Goal: Information Seeking & Learning: Learn about a topic

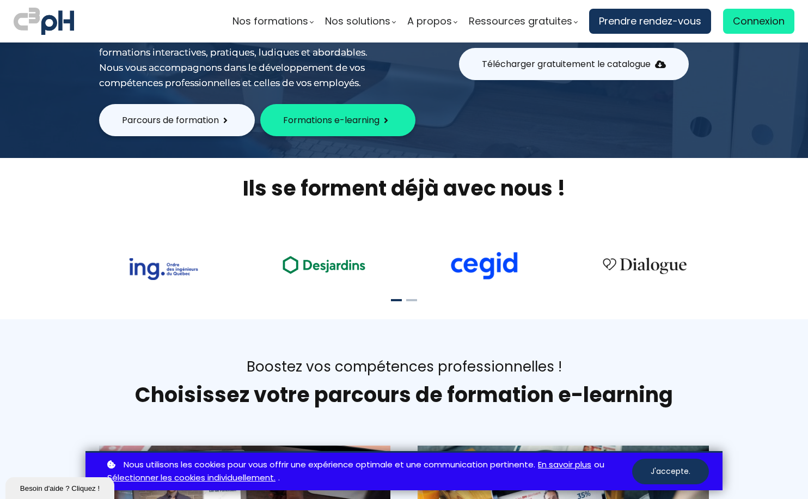
scroll to position [218, 0]
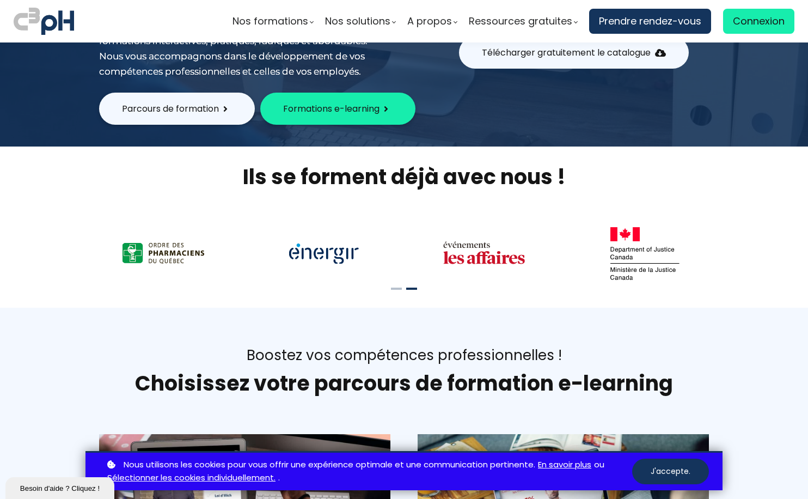
click at [352, 108] on span "Formations e-learning" at bounding box center [331, 109] width 96 height 14
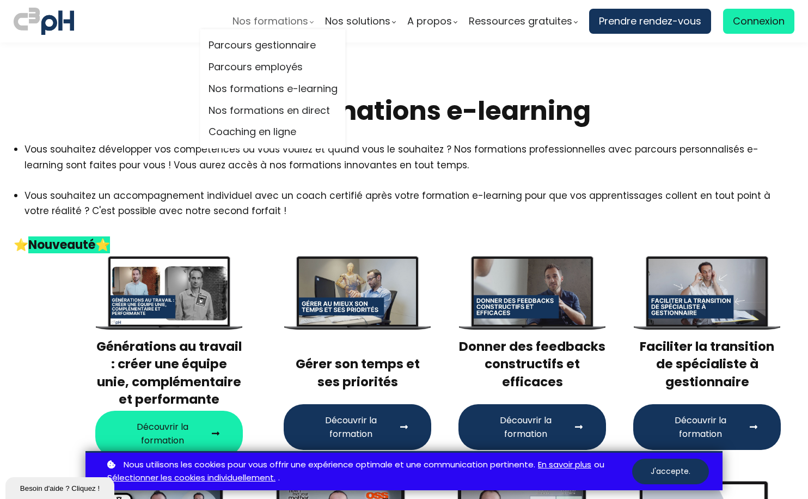
click at [263, 14] on span "Nos formations" at bounding box center [271, 21] width 76 height 16
click at [277, 68] on link "Parcours employés" at bounding box center [273, 67] width 129 height 16
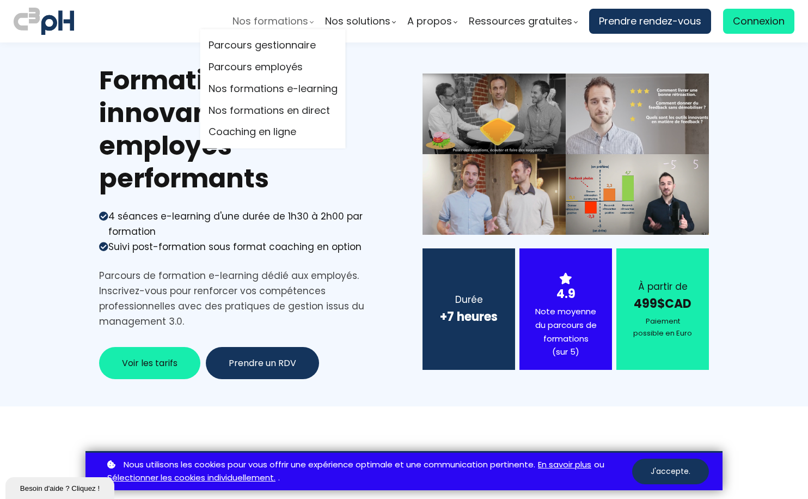
click at [283, 17] on span "Nos formations" at bounding box center [271, 21] width 76 height 16
click at [281, 112] on link "Nos formations en direct" at bounding box center [273, 110] width 129 height 16
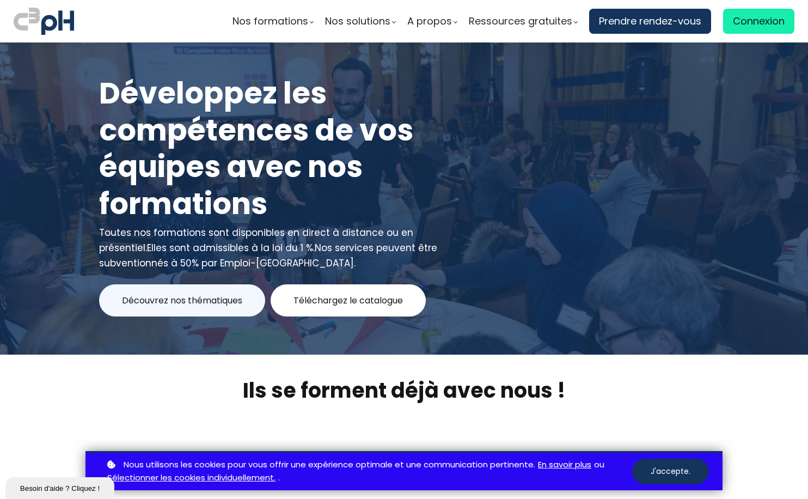
click at [400, 306] on span "Téléchargez le catalogue" at bounding box center [348, 301] width 109 height 14
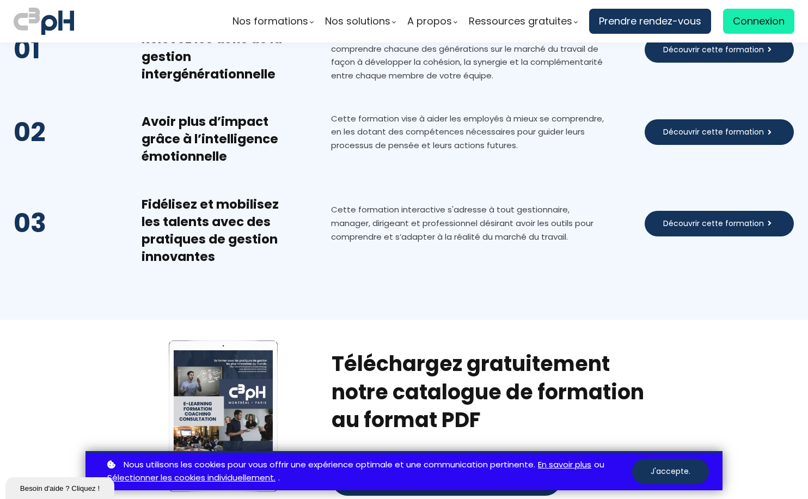
scroll to position [6352, 0]
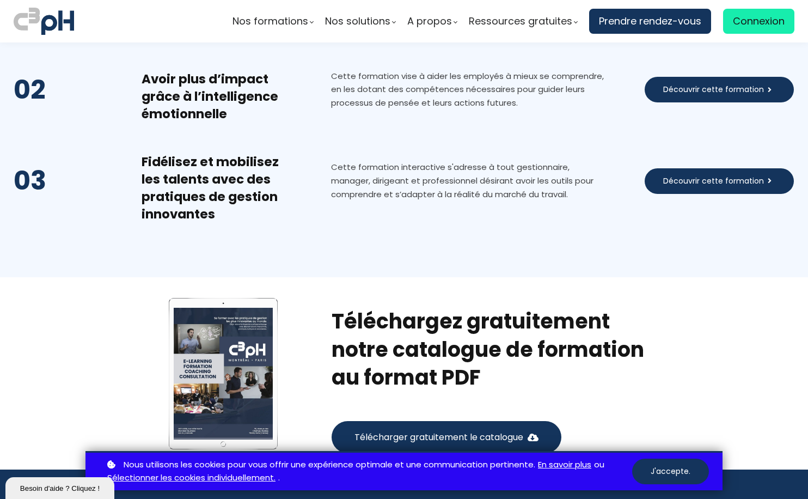
click at [455, 430] on span "Télécharger gratuitement le catalogue" at bounding box center [439, 437] width 169 height 14
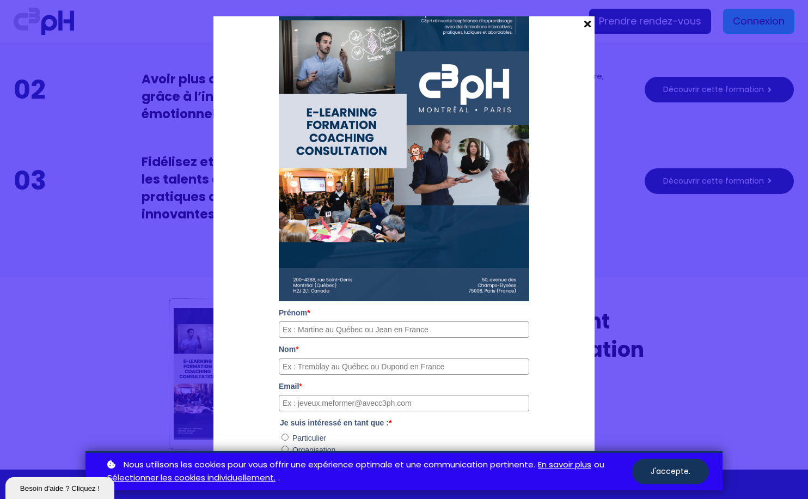
scroll to position [0, 0]
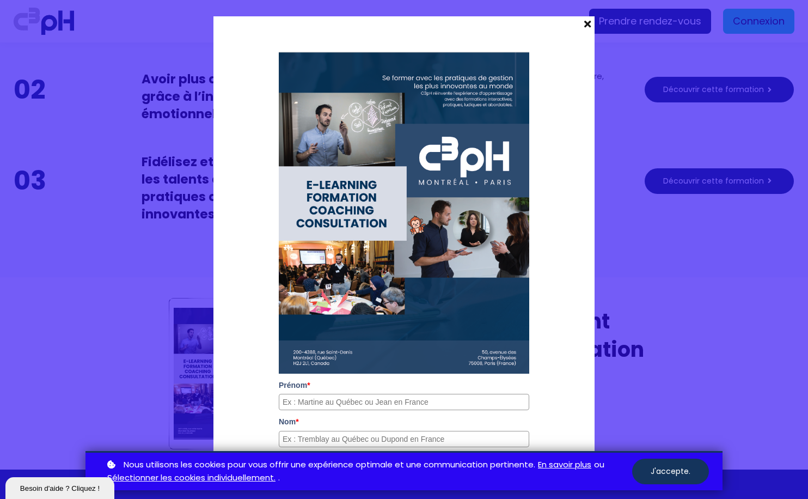
click at [581, 30] on span at bounding box center [588, 23] width 14 height 15
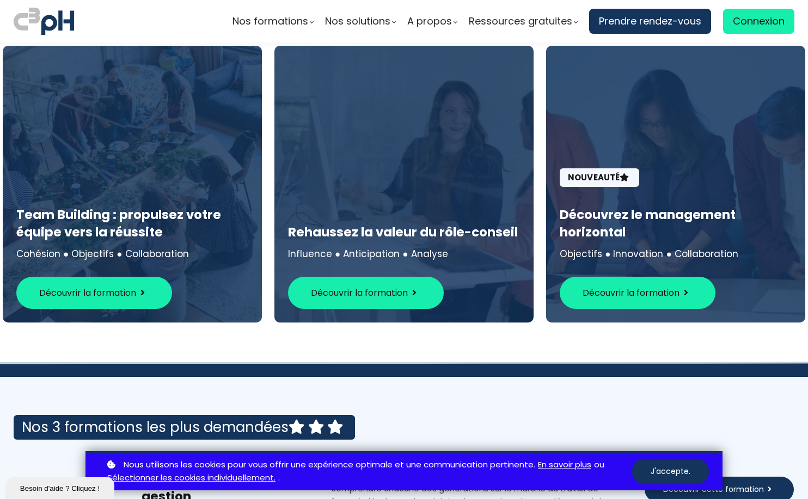
scroll to position [5807, 0]
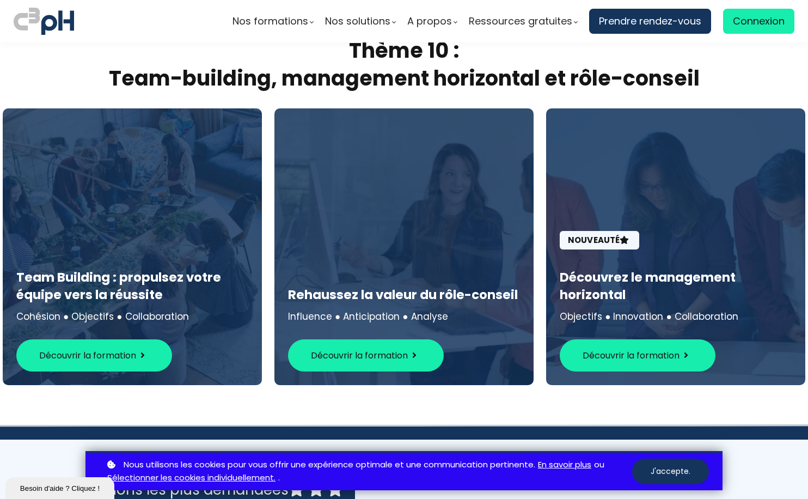
click at [124, 349] on span "Découvrir la formation" at bounding box center [87, 356] width 97 height 14
